Goal: Check status: Check status

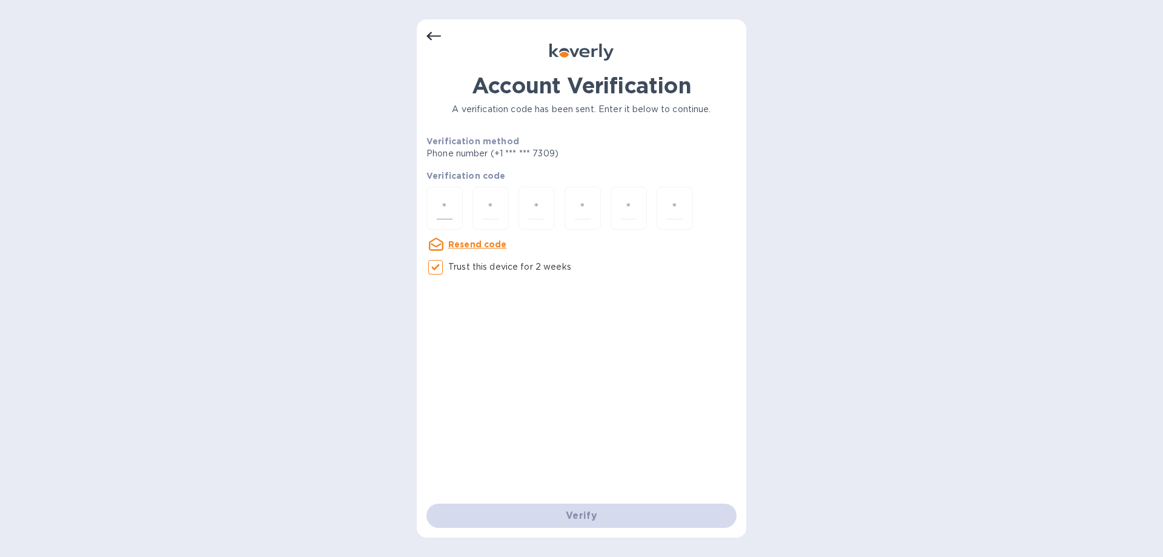
click at [437, 210] on input "number" at bounding box center [445, 208] width 16 height 22
click at [467, 246] on u "Resend code" at bounding box center [477, 244] width 59 height 10
click at [451, 212] on input "number" at bounding box center [445, 208] width 16 height 22
type input "7"
type input "2"
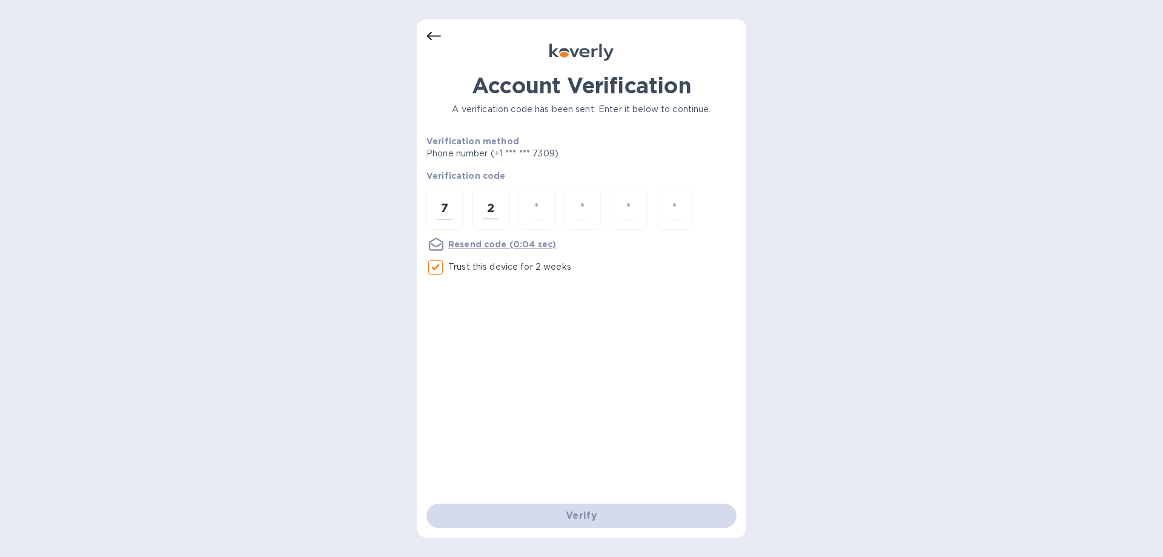
type input "0"
type input "6"
type input "2"
type input "1"
